Goal: Navigation & Orientation: Find specific page/section

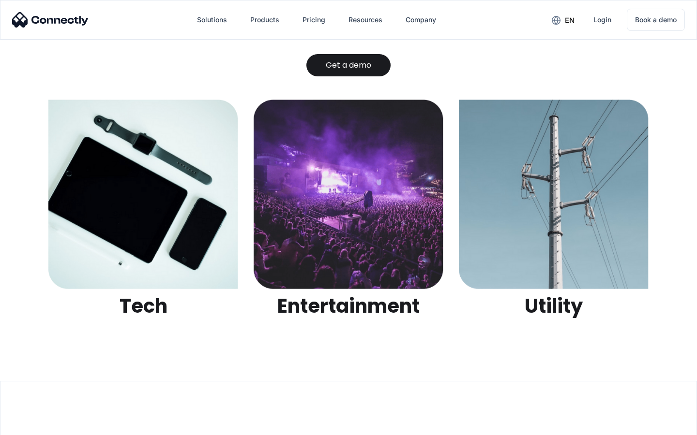
scroll to position [3053, 0]
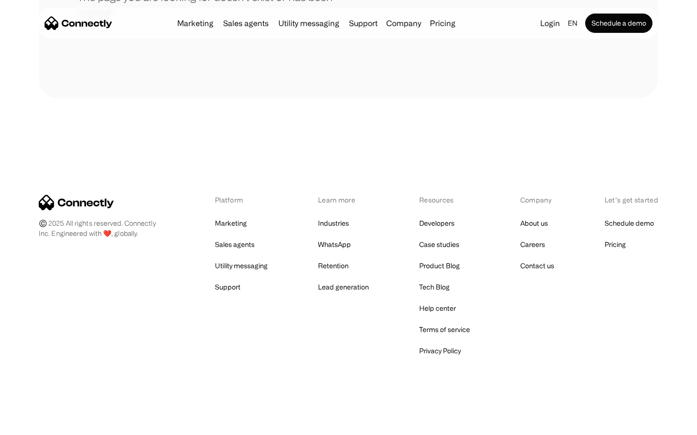
scroll to position [177, 0]
